Goal: Transaction & Acquisition: Purchase product/service

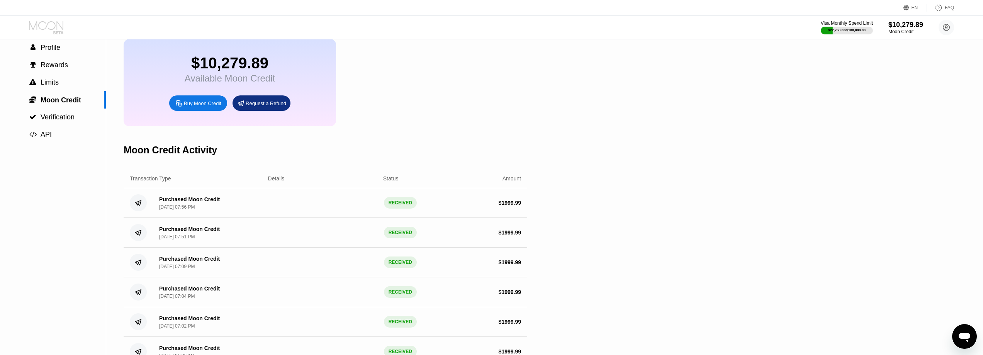
click at [42, 22] on icon at bounding box center [47, 28] width 36 height 14
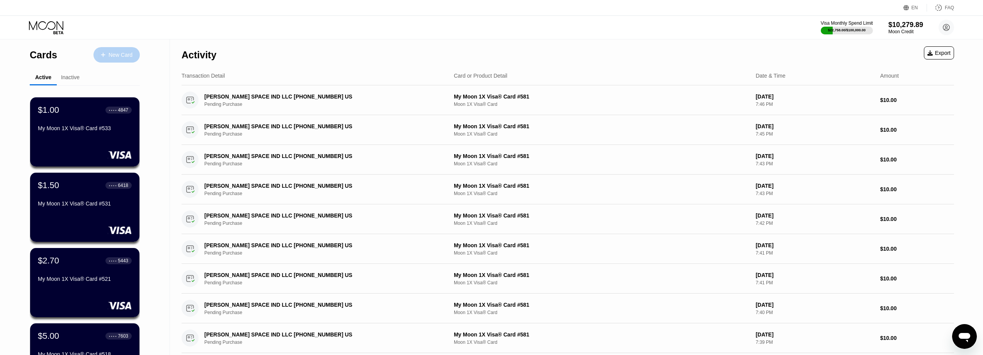
click at [115, 55] on div "New Card" at bounding box center [121, 55] width 24 height 7
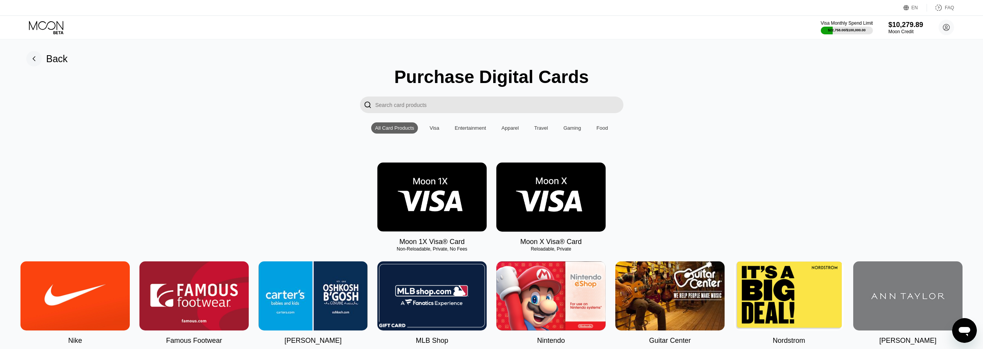
click at [407, 106] on input "Search card products" at bounding box center [500, 105] width 248 height 17
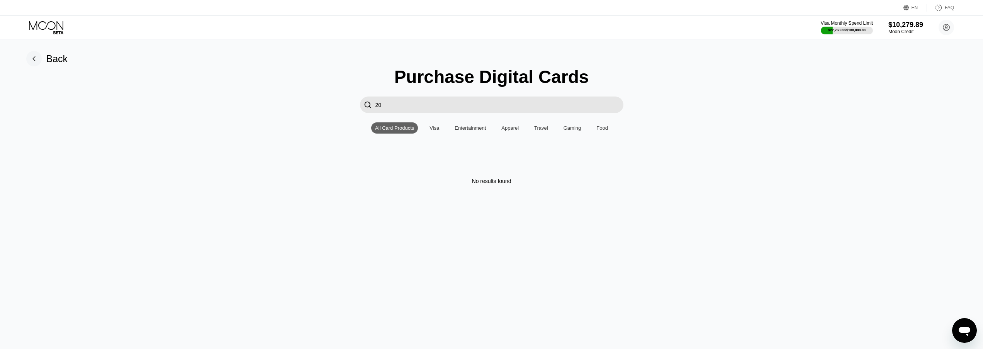
type input "2"
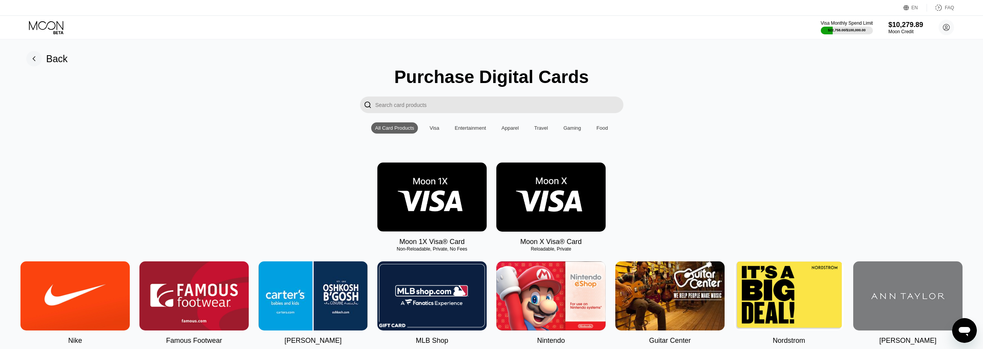
click at [435, 192] on img at bounding box center [431, 197] width 109 height 69
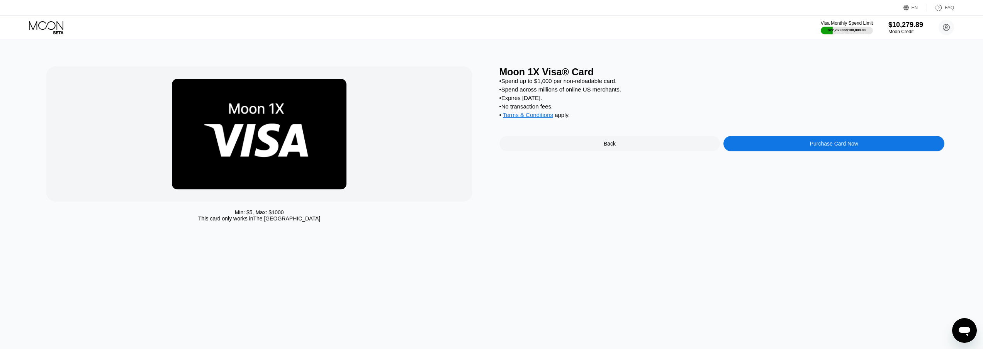
click at [824, 147] on div "Purchase Card Now" at bounding box center [834, 144] width 48 height 6
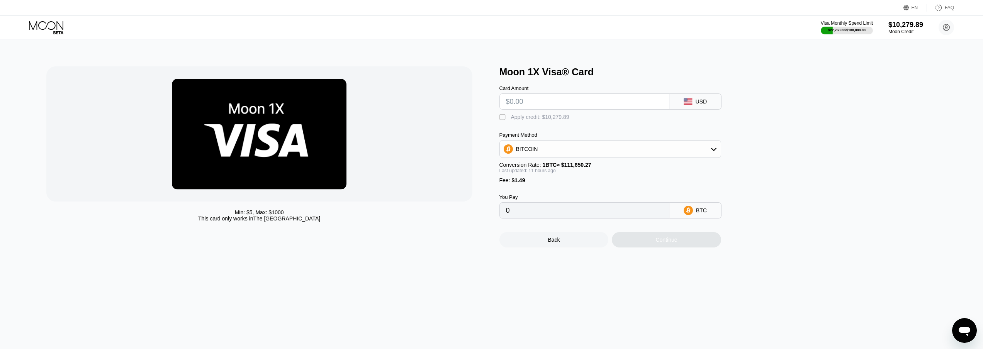
click at [551, 105] on input "text" at bounding box center [584, 101] width 157 height 15
type input "$2"
type input "0.00003131"
type input "$200"
type input "0.00180754"
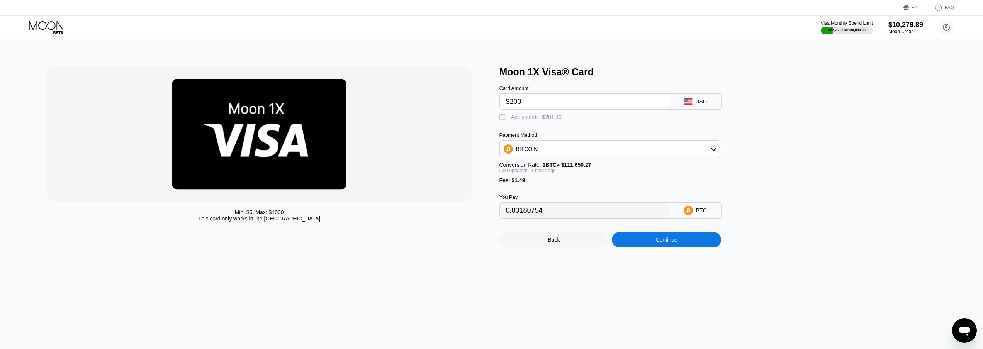
type input "$200"
click at [544, 120] on div "Apply credit: $201.49" at bounding box center [536, 117] width 51 height 6
type input "0"
click at [659, 243] on div "Continue" at bounding box center [667, 240] width 22 height 6
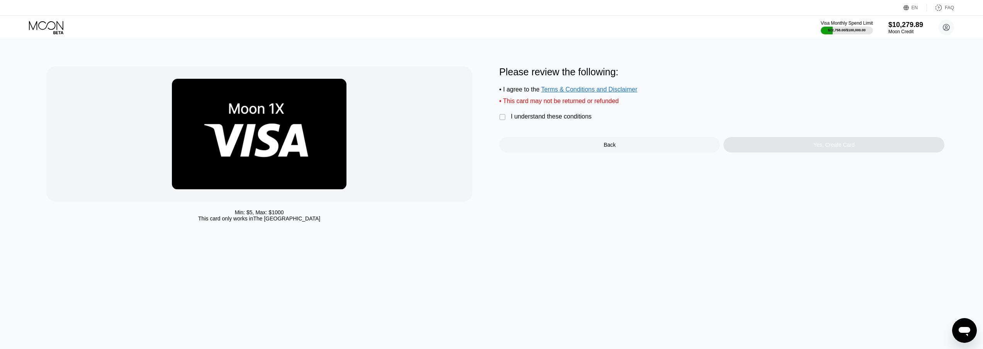
click at [571, 120] on div "I understand these conditions" at bounding box center [551, 116] width 81 height 7
click at [816, 148] on div "Yes, Create Card" at bounding box center [834, 145] width 41 height 6
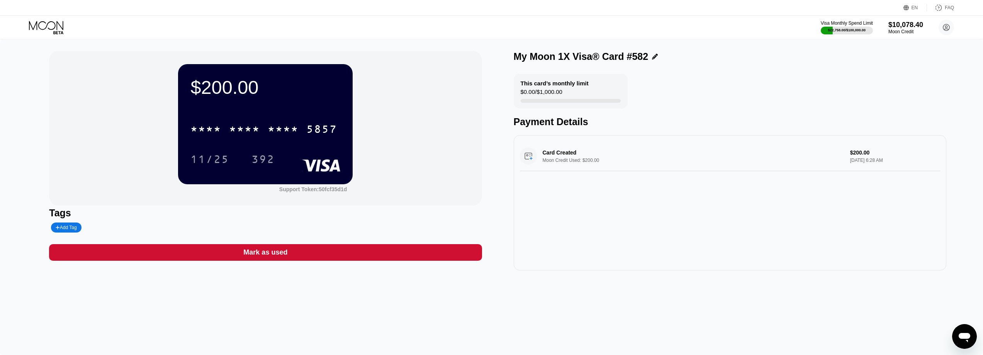
click at [298, 122] on div "* * * * * * * * * * * * 5857" at bounding box center [264, 128] width 156 height 19
click at [55, 27] on icon at bounding box center [47, 28] width 36 height 14
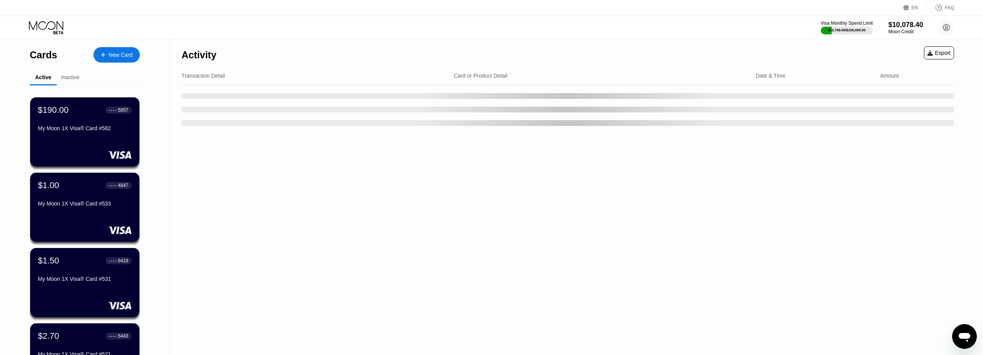
click at [80, 122] on div "$190.00 ● ● ● ● 5857 My Moon 1X Visa® Card #582" at bounding box center [85, 119] width 94 height 29
